Goal: Obtain resource: Download file/media

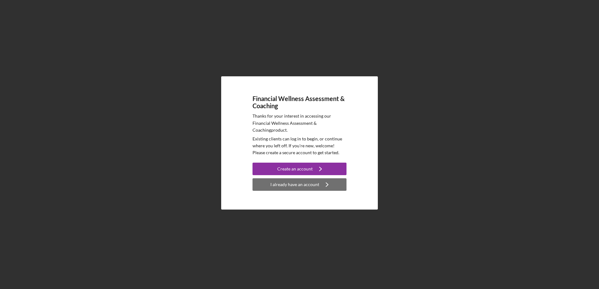
click at [296, 182] on div "I already have an account" at bounding box center [294, 184] width 49 height 13
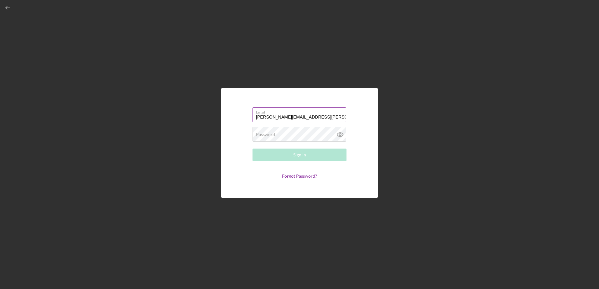
type input "[PERSON_NAME][EMAIL_ADDRESS][PERSON_NAME][DOMAIN_NAME]"
click at [252, 149] on button "Sign In" at bounding box center [299, 155] width 94 height 13
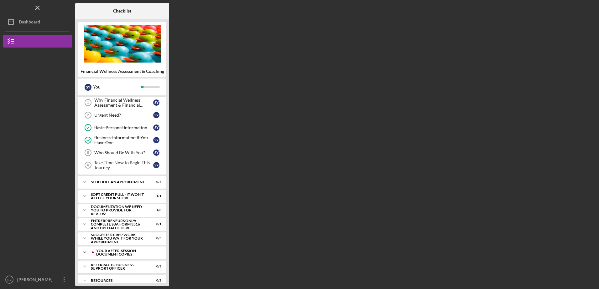
scroll to position [21, 0]
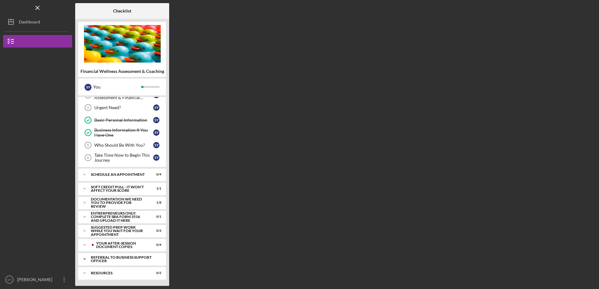
click at [83, 259] on icon "Icon/Expander" at bounding box center [84, 259] width 13 height 13
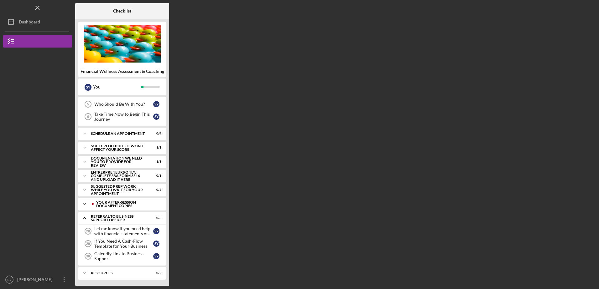
click at [83, 203] on icon "Icon/Expander" at bounding box center [84, 204] width 13 height 13
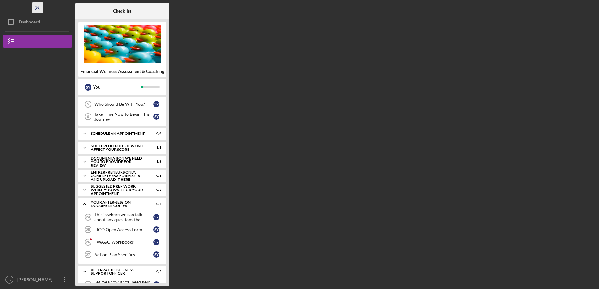
click at [37, 8] on line "button" at bounding box center [37, 7] width 3 height 3
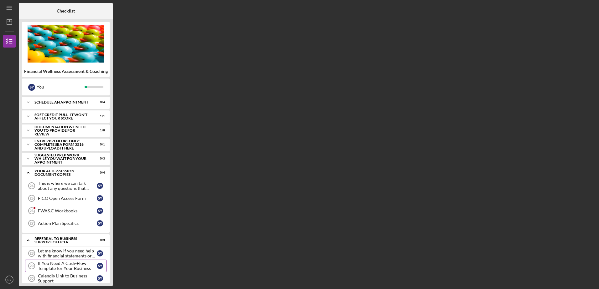
scroll to position [116, 0]
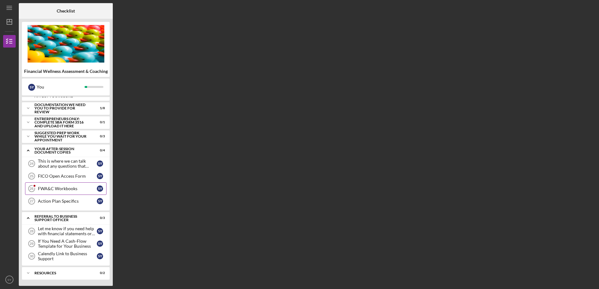
click at [50, 189] on div "FWA&C Workbooks" at bounding box center [67, 188] width 59 height 5
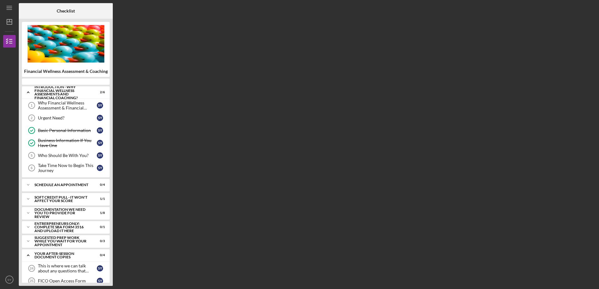
scroll to position [64, 0]
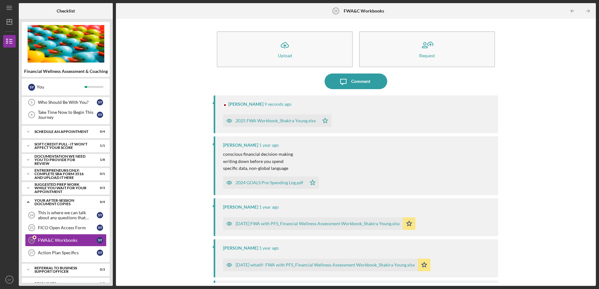
click at [325, 118] on icon "Icon/Star" at bounding box center [325, 121] width 13 height 13
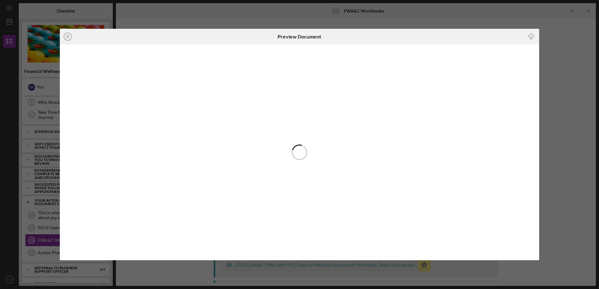
click at [532, 37] on icon "Icon/Download" at bounding box center [531, 37] width 14 height 14
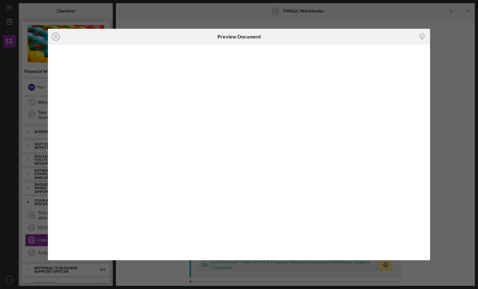
click at [445, 37] on div "Icon/Close Preview Document Icon/Download" at bounding box center [239, 144] width 478 height 289
